Goal: Transaction & Acquisition: Purchase product/service

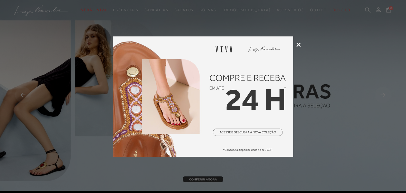
click at [300, 45] on icon at bounding box center [298, 44] width 5 height 5
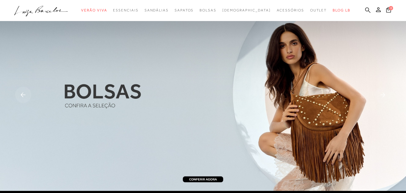
click at [365, 13] on icon at bounding box center [367, 10] width 5 height 6
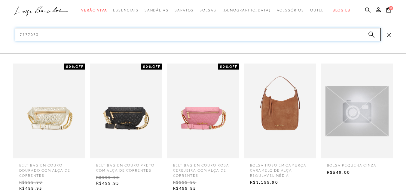
type input "77770731"
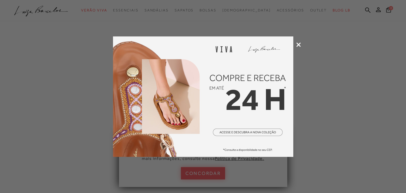
click at [300, 44] on icon at bounding box center [298, 44] width 5 height 5
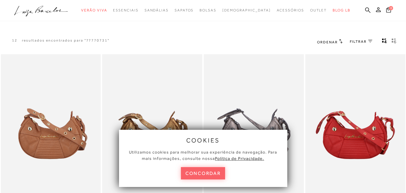
scroll to position [168, 0]
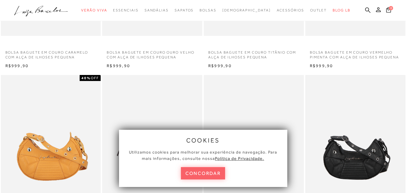
click at [360, 128] on img at bounding box center [355, 150] width 99 height 148
